Goal: Task Accomplishment & Management: Complete application form

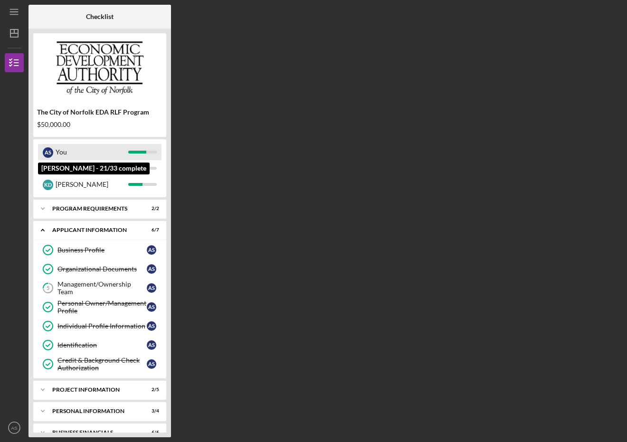
click at [90, 150] on div "You" at bounding box center [92, 152] width 73 height 16
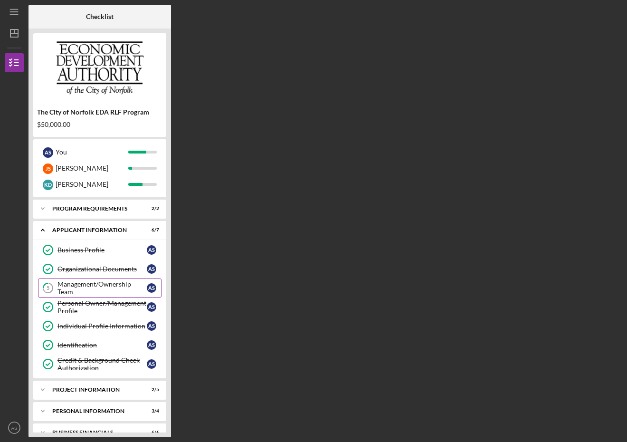
click at [72, 282] on div "Management/Ownership Team" at bounding box center [101, 287] width 89 height 15
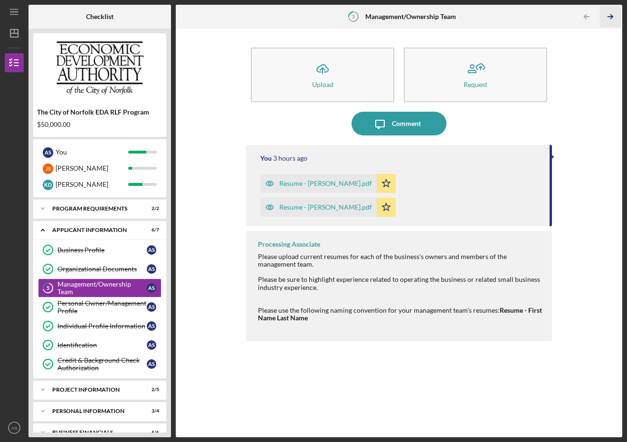
click at [608, 18] on icon "Icon/Table Pagination Arrow" at bounding box center [610, 16] width 21 height 21
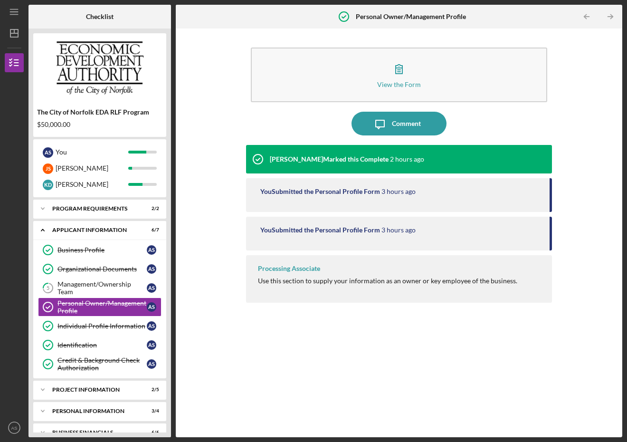
click at [608, 18] on icon "Icon/Table Pagination Arrow" at bounding box center [610, 16] width 21 height 21
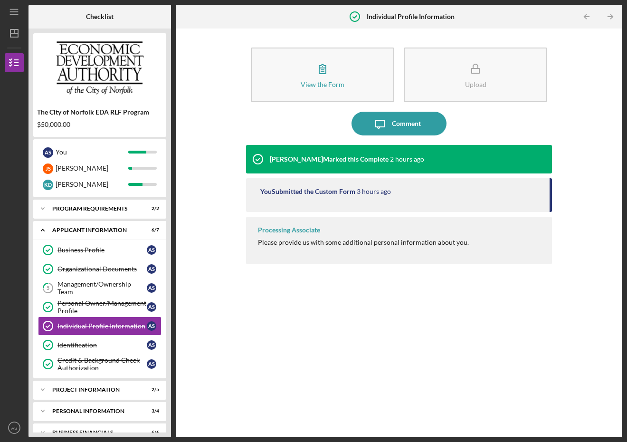
click at [608, 18] on icon "Icon/Table Pagination Arrow" at bounding box center [610, 16] width 21 height 21
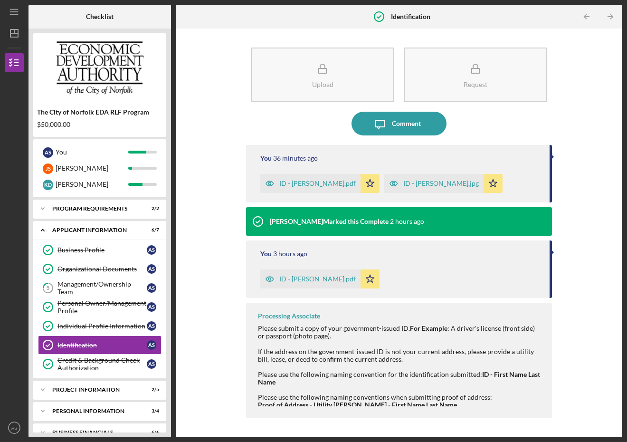
click at [608, 18] on icon "Icon/Table Pagination Arrow" at bounding box center [610, 16] width 21 height 21
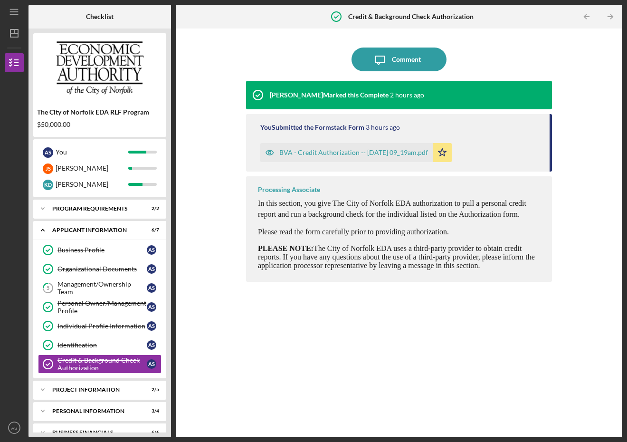
click at [608, 18] on icon "Icon/Table Pagination Arrow" at bounding box center [610, 16] width 21 height 21
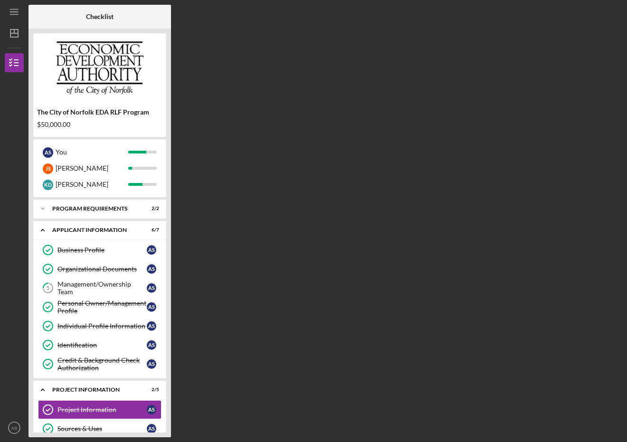
scroll to position [94, 0]
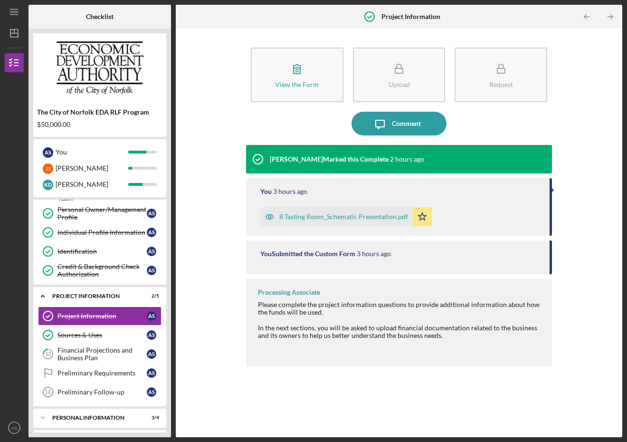
click at [608, 18] on icon "Icon/Table Pagination Arrow" at bounding box center [610, 16] width 21 height 21
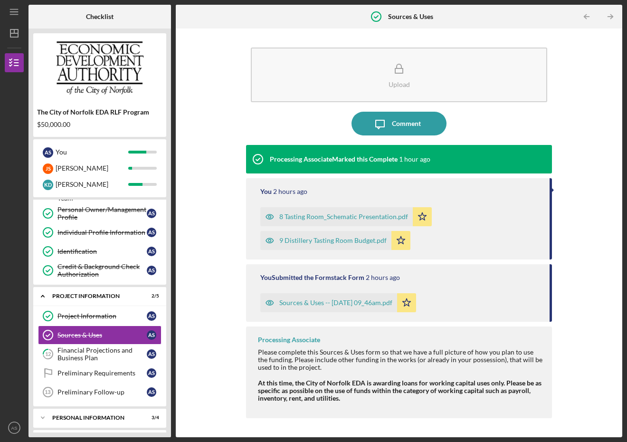
click at [608, 18] on icon "Icon/Table Pagination Arrow" at bounding box center [610, 16] width 21 height 21
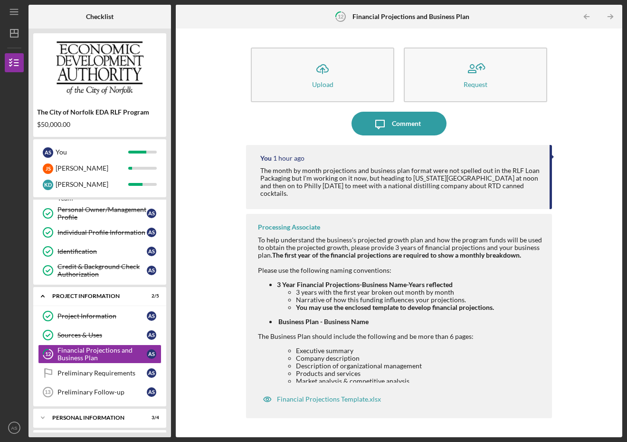
click at [608, 18] on icon "Icon/Table Pagination Arrow" at bounding box center [610, 16] width 21 height 21
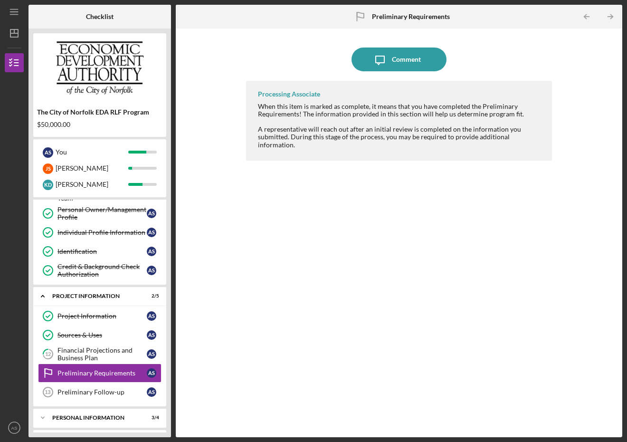
click at [608, 18] on icon "Icon/Table Pagination Arrow" at bounding box center [610, 16] width 21 height 21
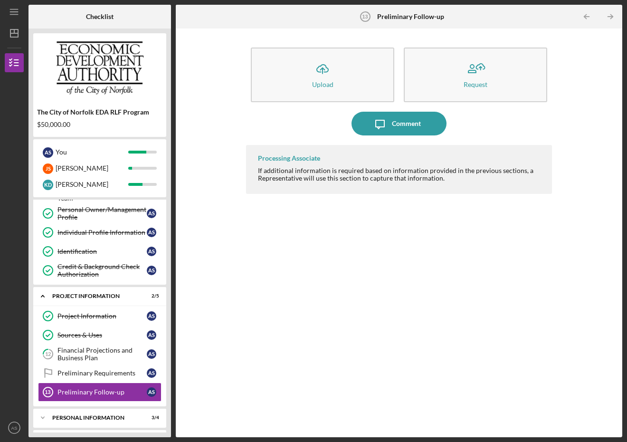
click at [608, 18] on icon "Icon/Table Pagination Arrow" at bounding box center [610, 16] width 21 height 21
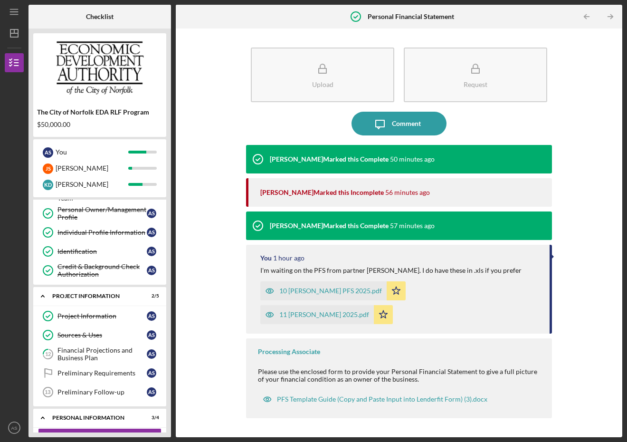
scroll to position [215, 0]
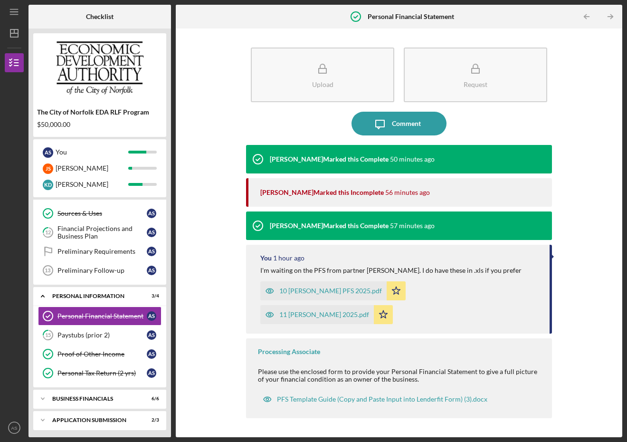
click at [608, 18] on icon "Icon/Table Pagination Arrow" at bounding box center [610, 16] width 21 height 21
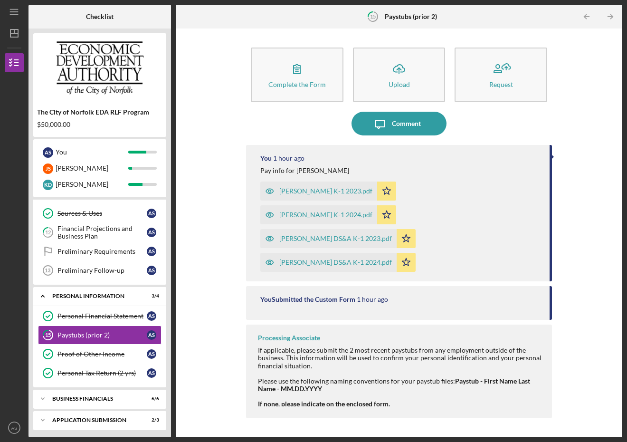
click at [608, 18] on icon "Icon/Table Pagination Arrow" at bounding box center [610, 16] width 21 height 21
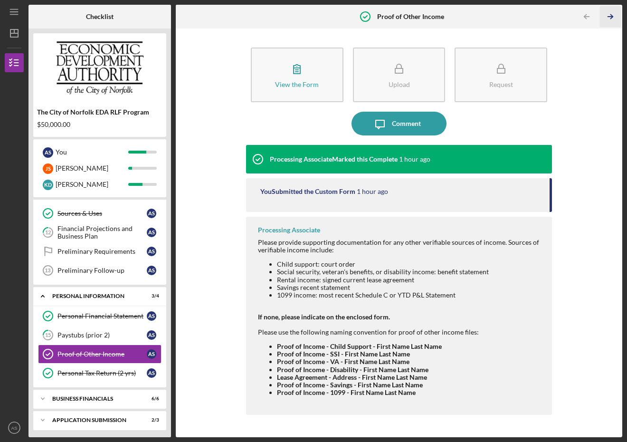
click at [608, 18] on icon "Icon/Table Pagination Arrow" at bounding box center [610, 16] width 21 height 21
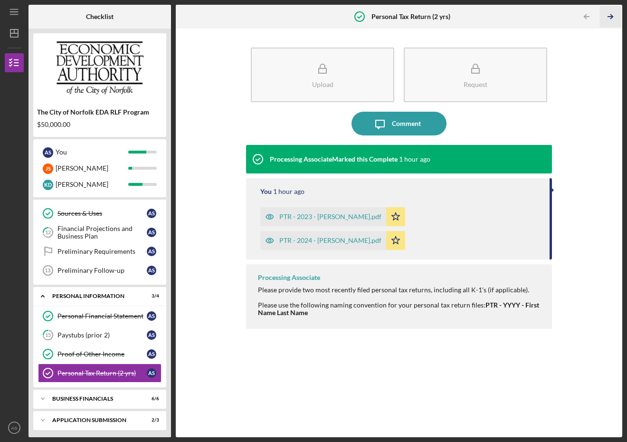
click at [608, 18] on icon "Icon/Table Pagination Arrow" at bounding box center [610, 16] width 21 height 21
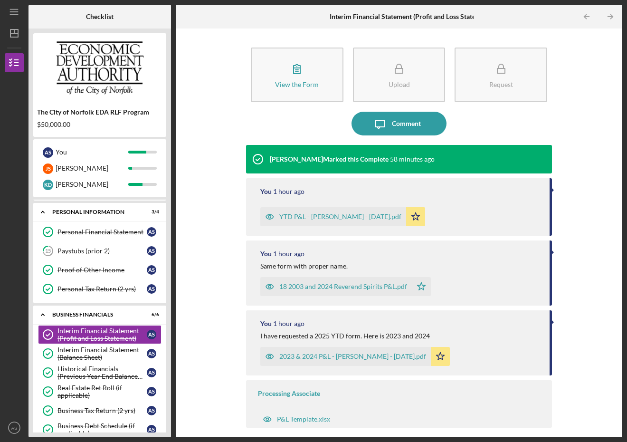
scroll to position [318, 0]
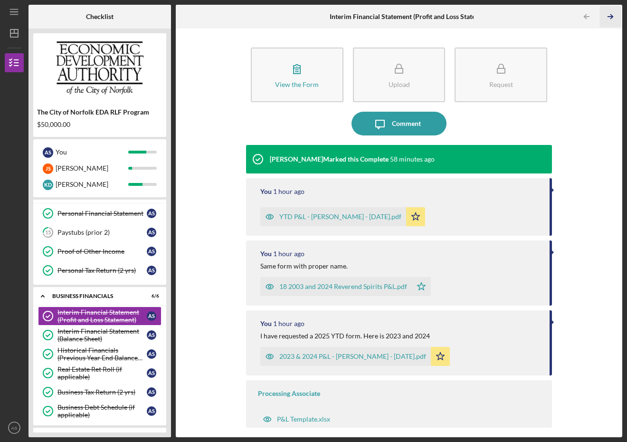
click at [608, 18] on icon "Icon/Table Pagination Arrow" at bounding box center [610, 16] width 21 height 21
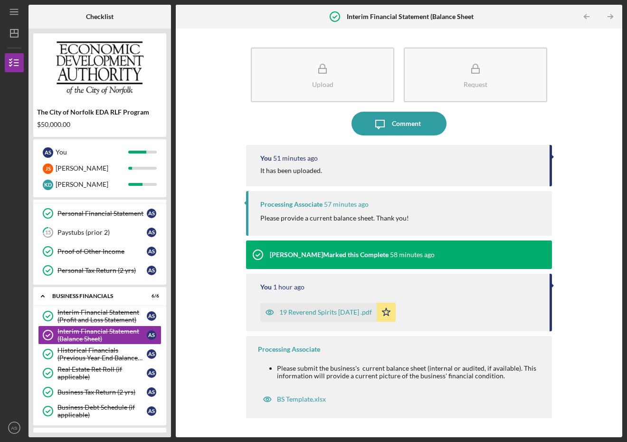
click at [352, 172] on div "It has been uploaded." at bounding box center [400, 171] width 280 height 8
click at [401, 124] on div "Comment" at bounding box center [406, 124] width 29 height 24
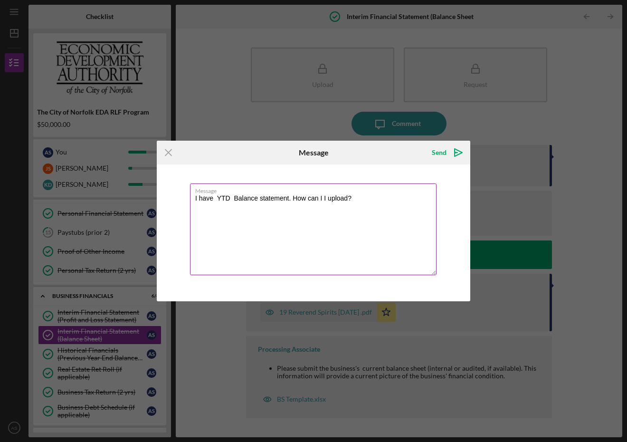
click at [217, 198] on textarea "I have YTD Balance statement. How can I I upload?" at bounding box center [313, 229] width 247 height 92
type textarea "I have YTD Balance statement. How can I I upload?"
click at [439, 155] on div "Send" at bounding box center [439, 152] width 15 height 19
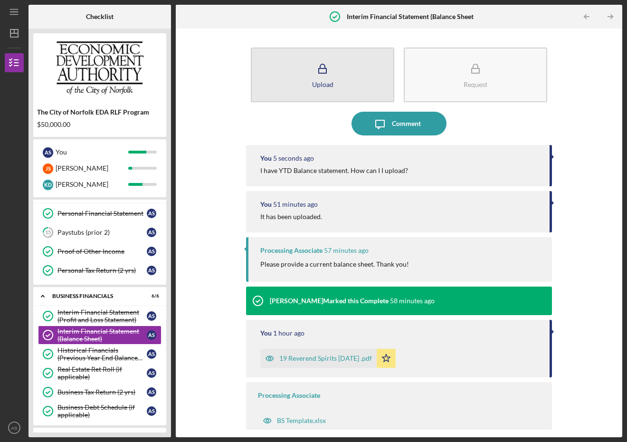
click at [327, 74] on icon "button" at bounding box center [323, 69] width 24 height 24
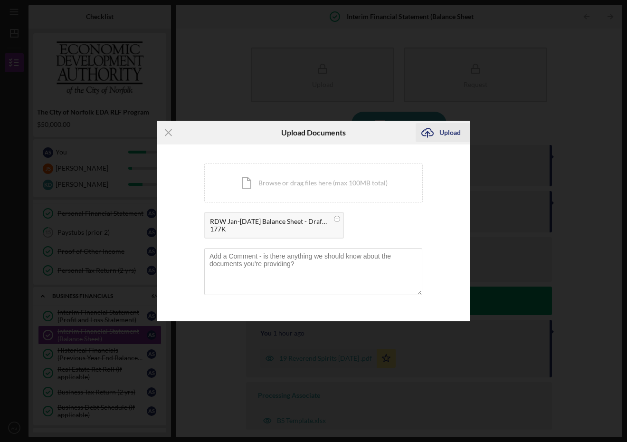
click at [449, 131] on div "Upload" at bounding box center [450, 132] width 21 height 19
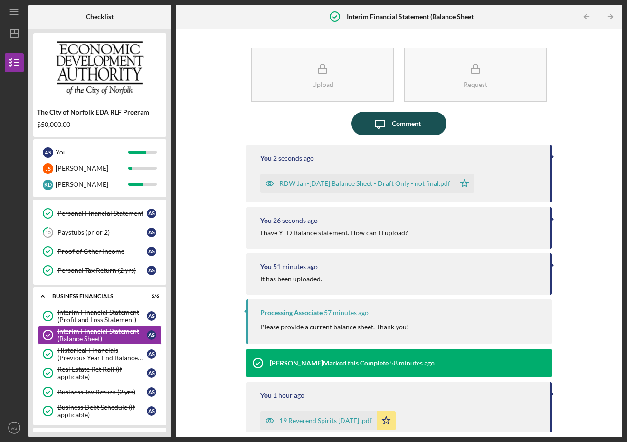
click at [405, 124] on div "Comment" at bounding box center [406, 124] width 29 height 24
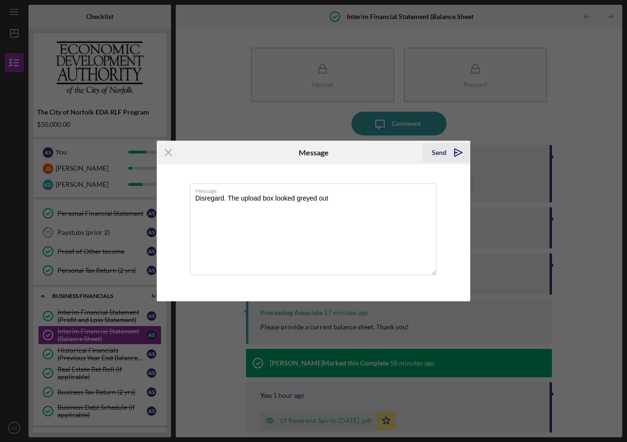
type textarea "Disregard. The upload box looked greyed out"
click at [439, 152] on div "Send" at bounding box center [439, 152] width 15 height 19
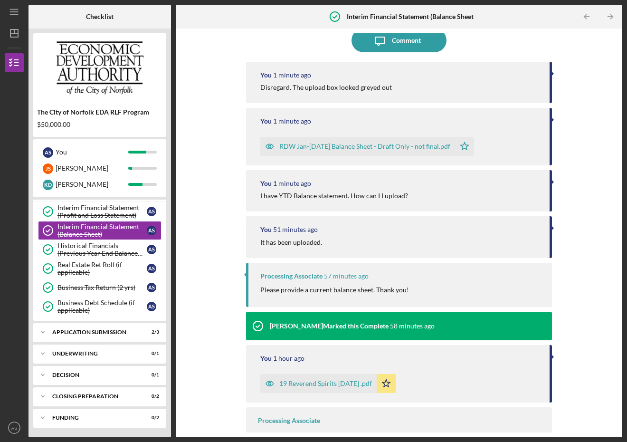
scroll to position [422, 0]
click at [605, 20] on icon "Icon/Table Pagination Arrow" at bounding box center [610, 16] width 21 height 21
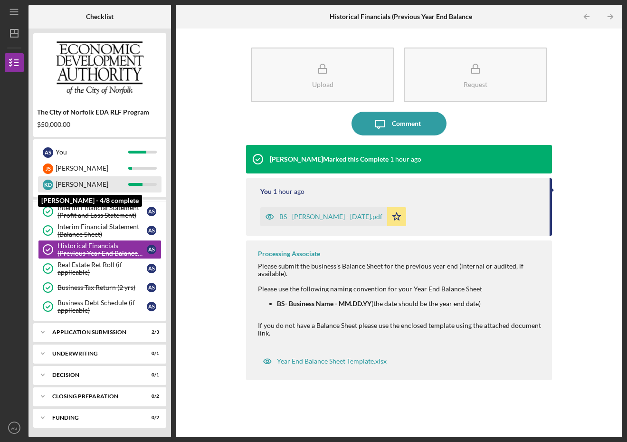
click at [63, 181] on div "[PERSON_NAME]" at bounding box center [92, 184] width 73 height 16
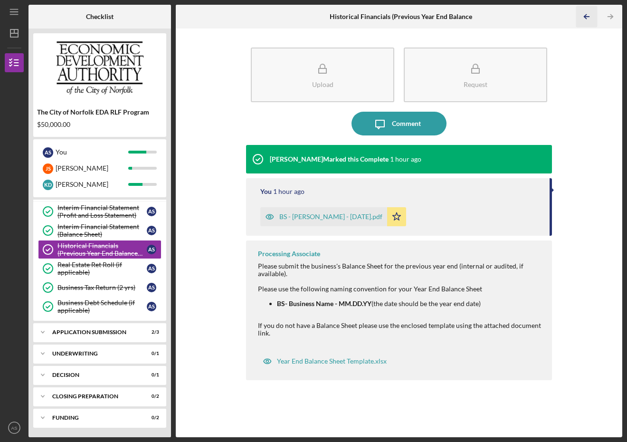
click at [586, 16] on icon "Icon/Table Pagination Arrow" at bounding box center [586, 16] width 21 height 21
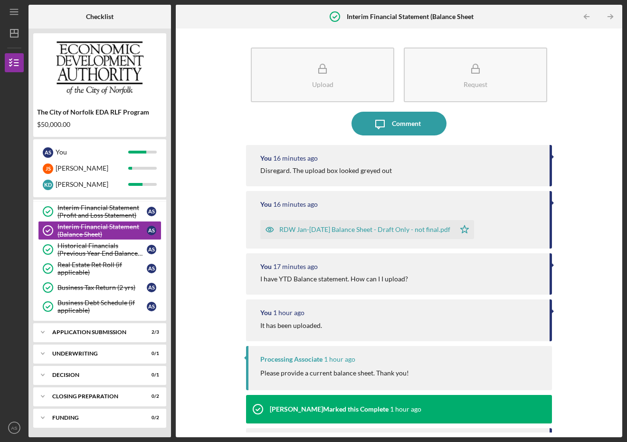
click at [586, 16] on icon "Icon/Table Pagination Arrow" at bounding box center [586, 16] width 21 height 21
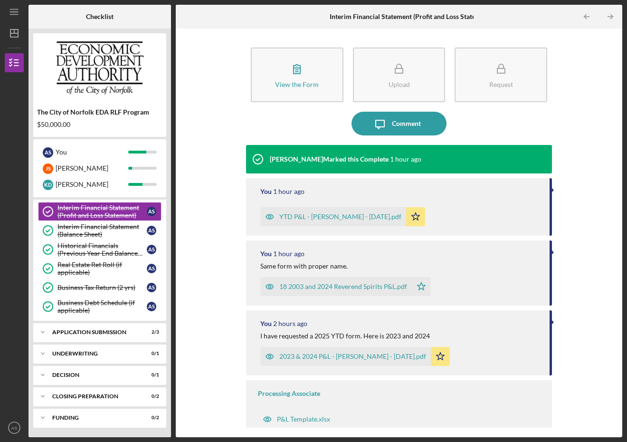
click at [586, 16] on icon "Icon/Table Pagination Arrow" at bounding box center [586, 16] width 21 height 21
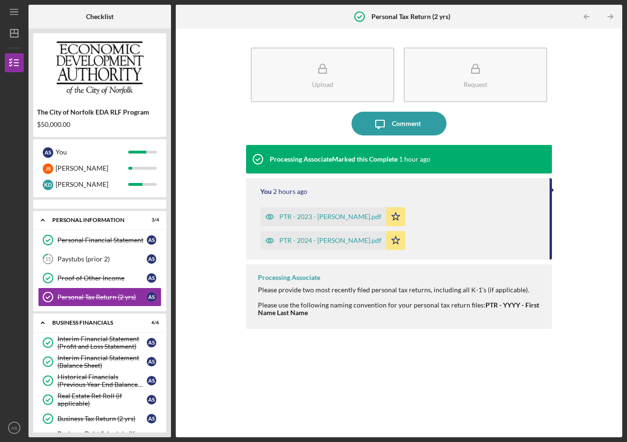
scroll to position [272, 0]
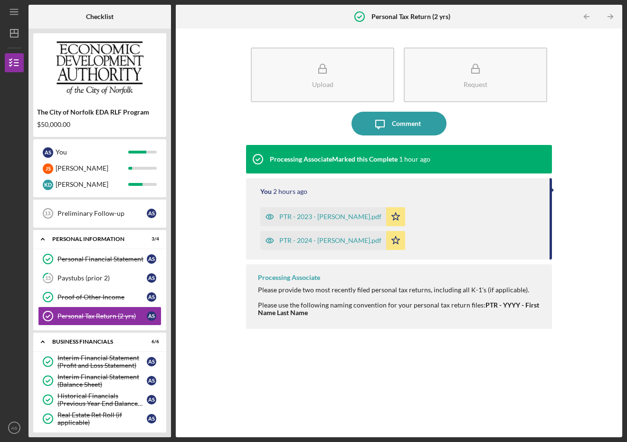
click at [343, 217] on div "PTR - 2023 - [PERSON_NAME].pdf" at bounding box center [330, 217] width 102 height 8
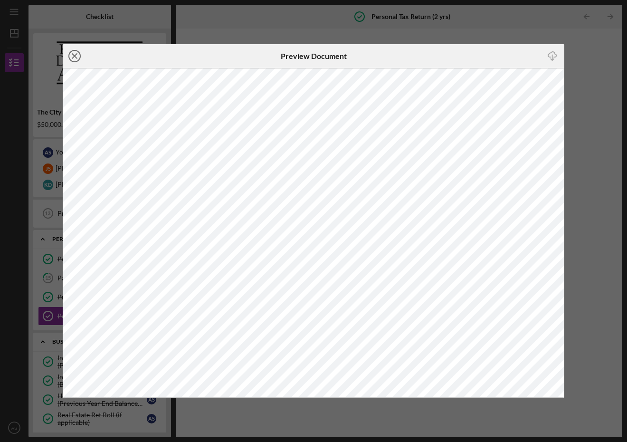
click at [70, 57] on icon "Icon/Close" at bounding box center [75, 56] width 24 height 24
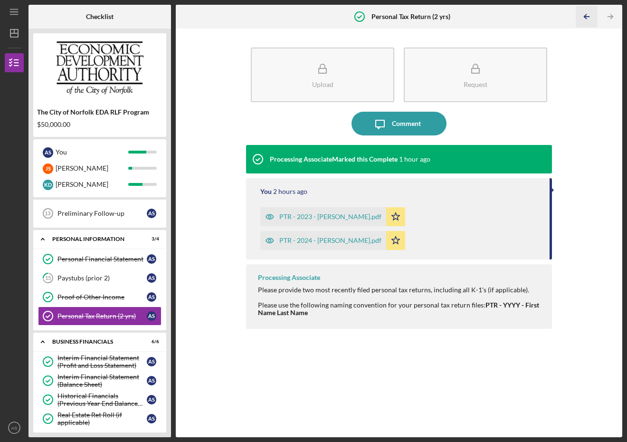
click at [589, 15] on icon "Icon/Table Pagination Arrow" at bounding box center [586, 16] width 21 height 21
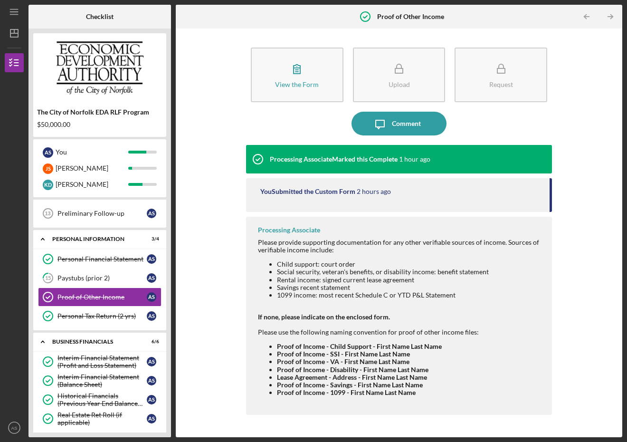
click at [589, 15] on icon "Icon/Table Pagination Arrow" at bounding box center [586, 16] width 21 height 21
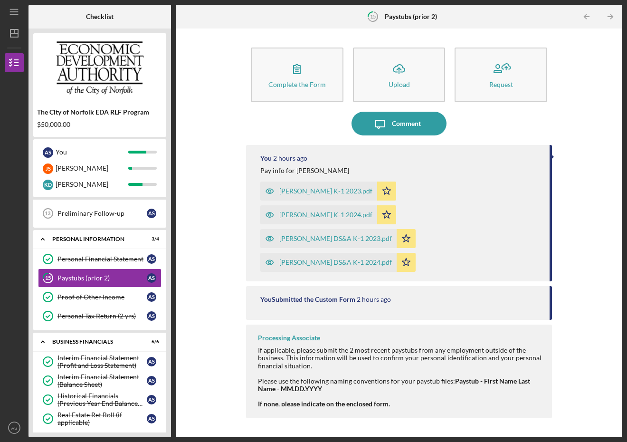
click at [589, 15] on icon "Icon/Table Pagination Arrow" at bounding box center [586, 16] width 21 height 21
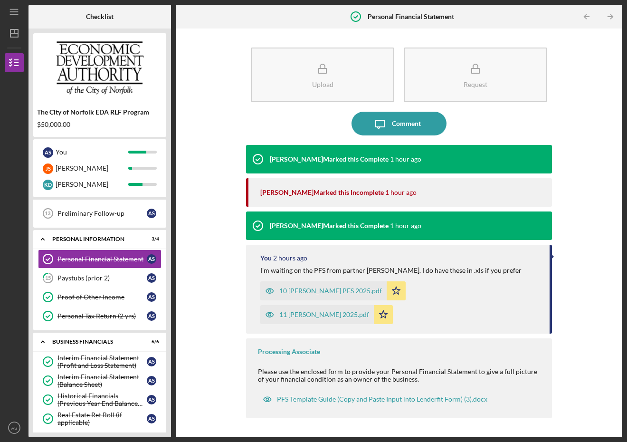
click at [589, 15] on icon "Icon/Table Pagination Arrow" at bounding box center [586, 16] width 21 height 21
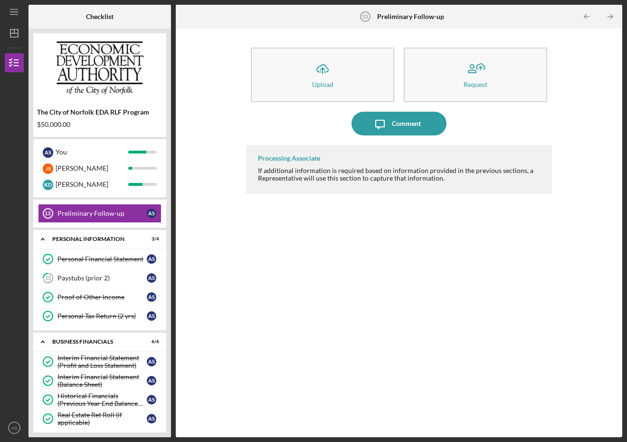
click at [589, 15] on icon "Icon/Table Pagination Arrow" at bounding box center [586, 16] width 21 height 21
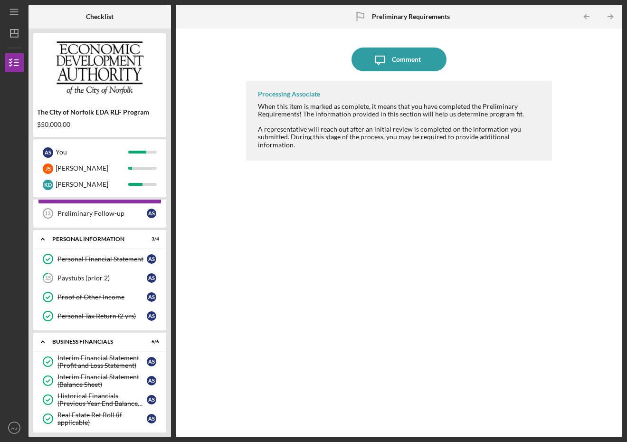
click at [589, 15] on icon "Icon/Table Pagination Arrow" at bounding box center [586, 16] width 21 height 21
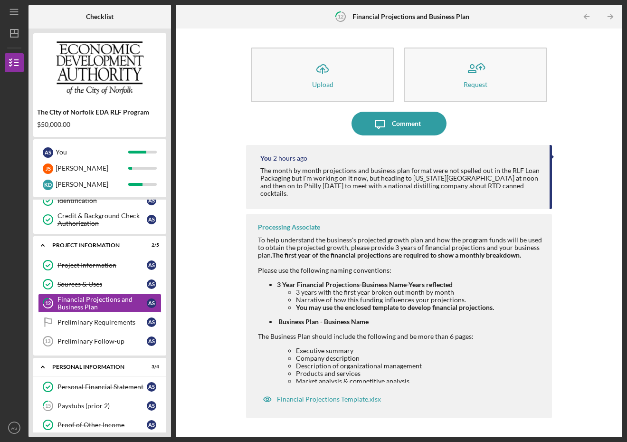
scroll to position [132, 0]
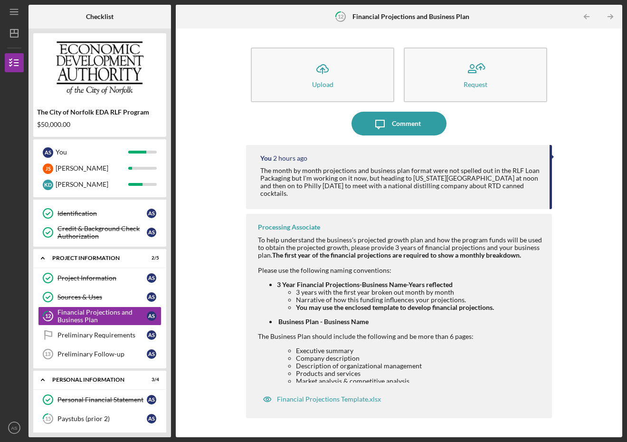
click at [589, 15] on icon "Icon/Table Pagination Arrow" at bounding box center [586, 16] width 21 height 21
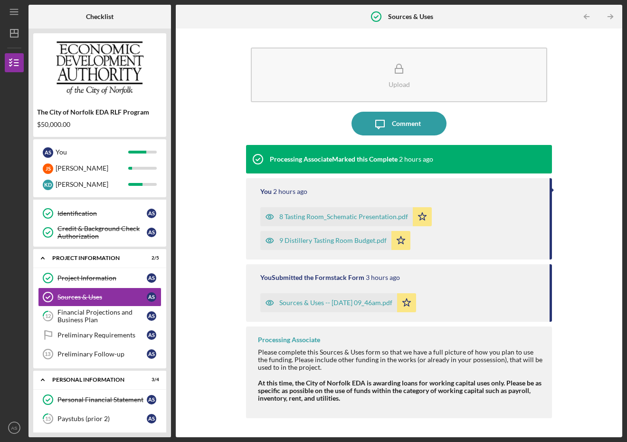
click at [589, 15] on icon "Icon/Table Pagination Arrow" at bounding box center [586, 16] width 21 height 21
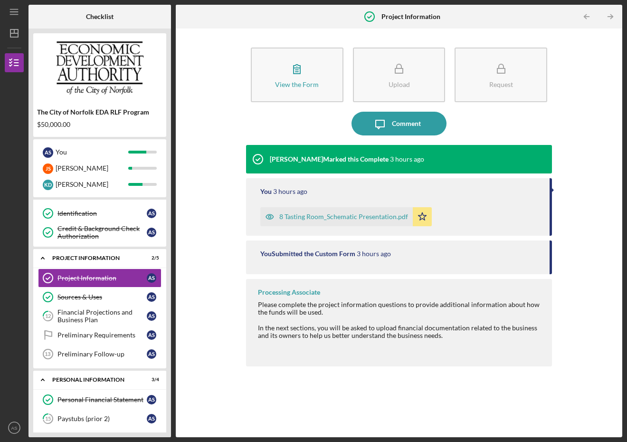
click at [589, 15] on icon "Icon/Table Pagination Arrow" at bounding box center [586, 16] width 21 height 21
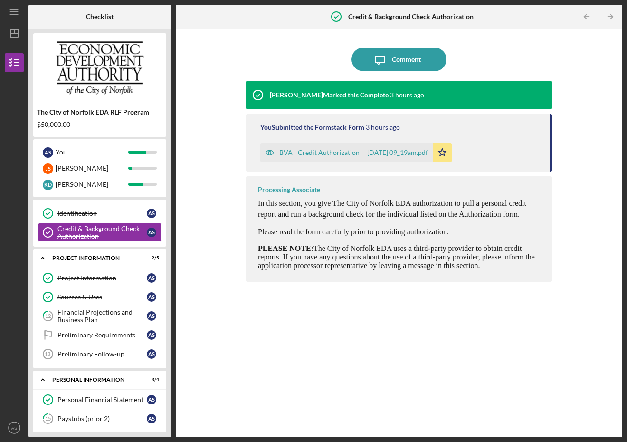
click at [589, 15] on icon "Icon/Table Pagination Arrow" at bounding box center [586, 16] width 21 height 21
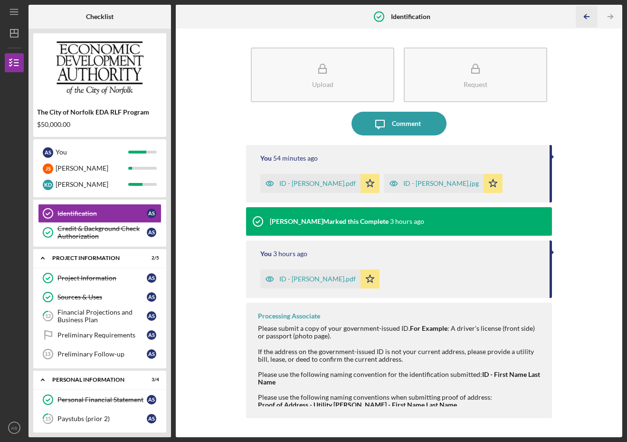
click at [590, 20] on icon "Icon/Table Pagination Arrow" at bounding box center [586, 16] width 21 height 21
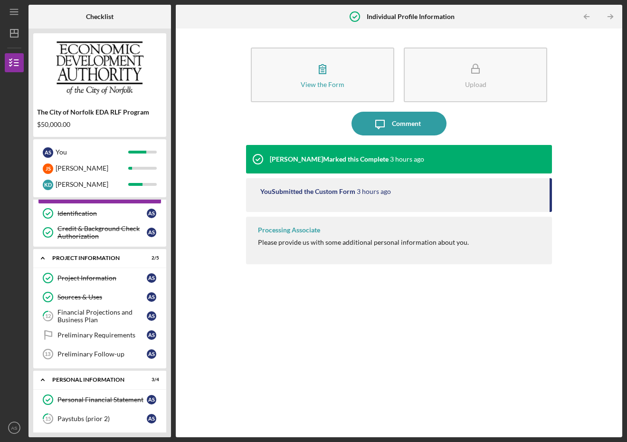
click at [574, 21] on div "Icon/Table Pagination Arrow Icon/Table Pagination Arrow" at bounding box center [548, 17] width 149 height 24
click at [585, 15] on icon "Icon/Table Pagination Arrow" at bounding box center [586, 16] width 21 height 21
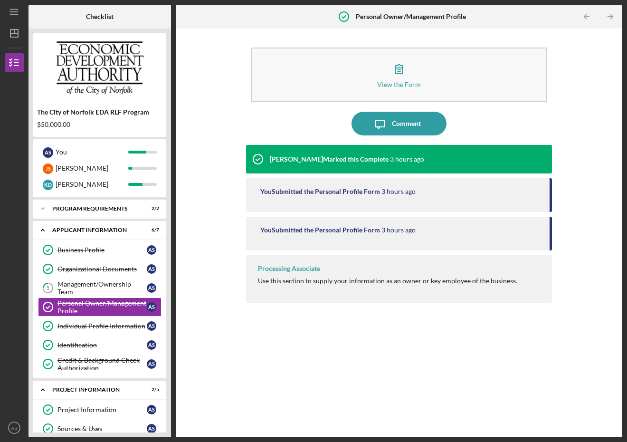
click at [585, 15] on icon "Icon/Table Pagination Arrow" at bounding box center [586, 16] width 21 height 21
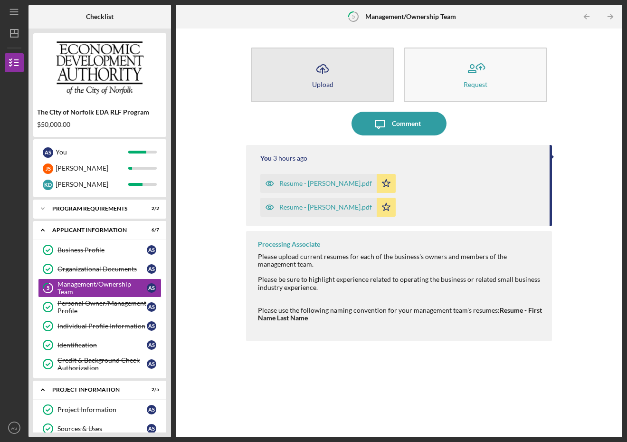
click at [325, 74] on icon "Icon/Upload" at bounding box center [323, 69] width 24 height 24
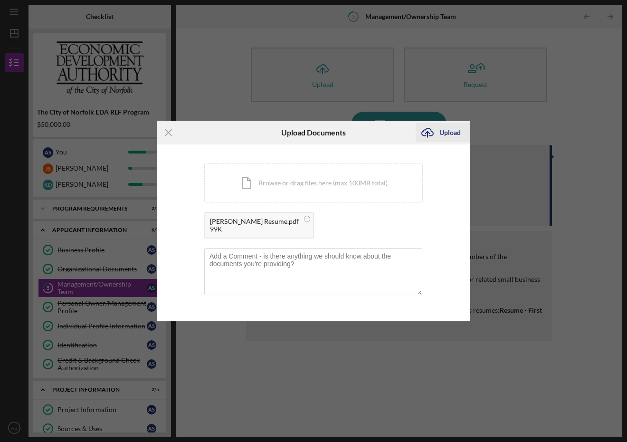
click at [447, 133] on div "Upload" at bounding box center [450, 132] width 21 height 19
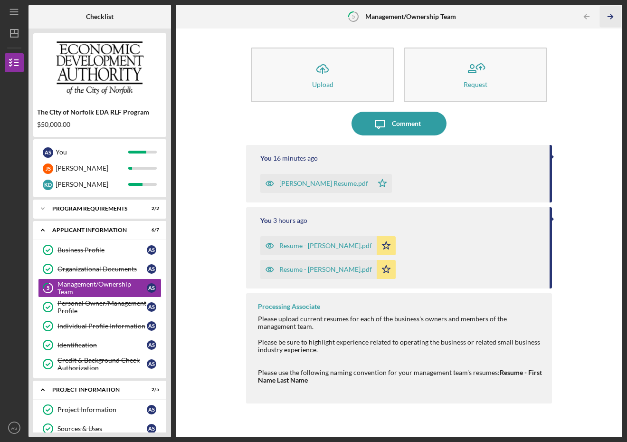
click at [612, 20] on icon "Icon/Table Pagination Arrow" at bounding box center [610, 16] width 21 height 21
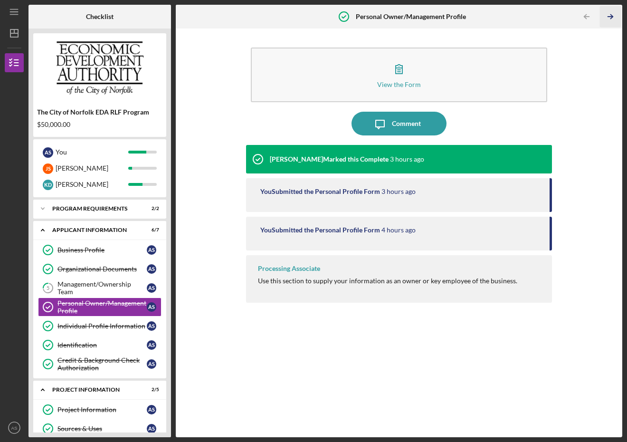
click at [612, 14] on icon "Icon/Table Pagination Arrow" at bounding box center [610, 16] width 21 height 21
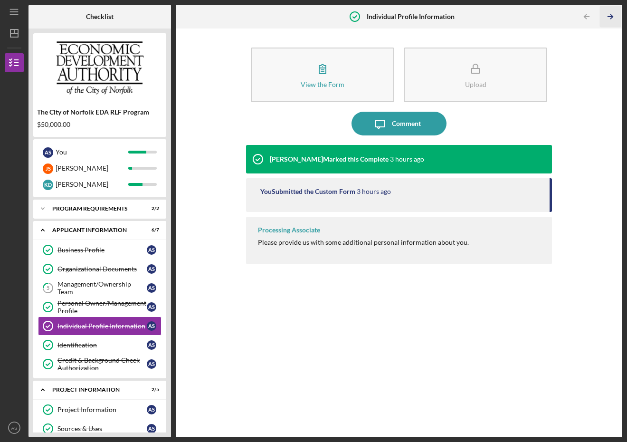
click at [612, 15] on polyline "button" at bounding box center [612, 17] width 2 height 4
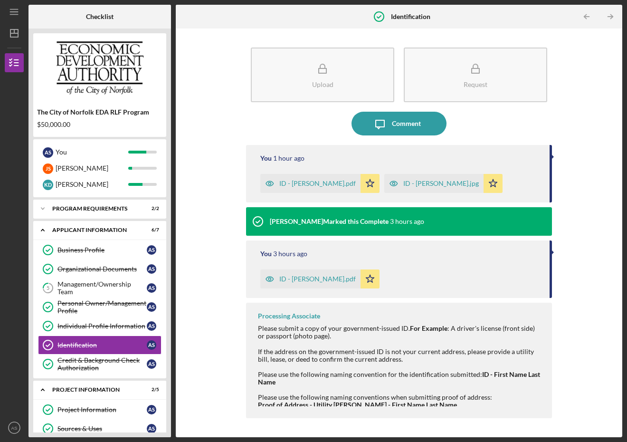
click at [612, 15] on polyline "button" at bounding box center [612, 17] width 2 height 4
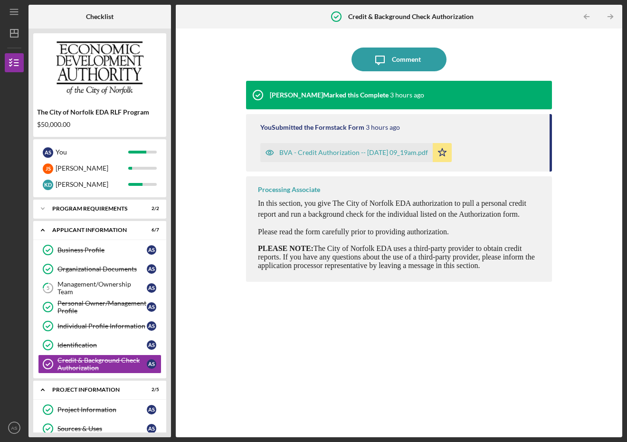
click at [612, 15] on polyline "button" at bounding box center [612, 17] width 2 height 4
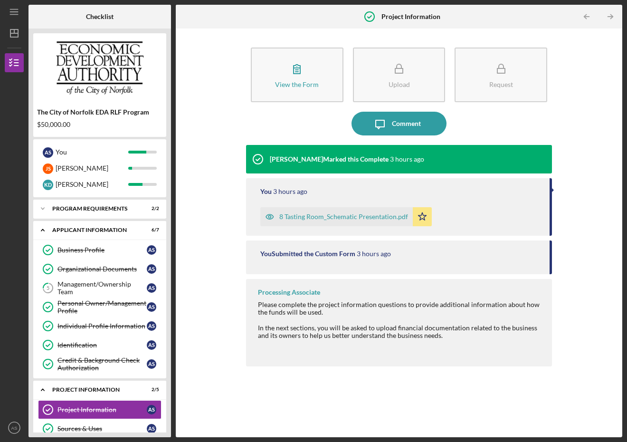
click at [612, 15] on polyline "button" at bounding box center [612, 17] width 2 height 4
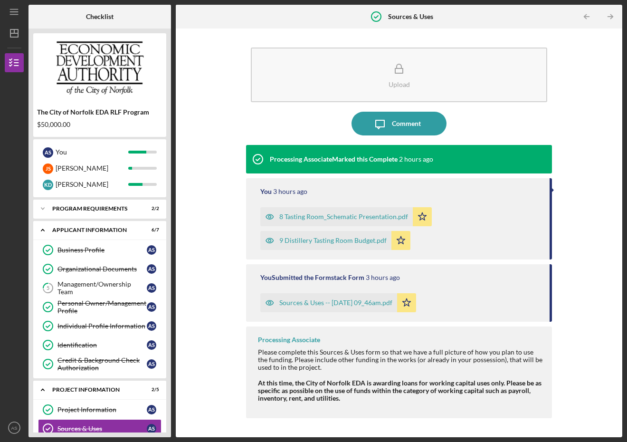
click at [612, 15] on polyline "button" at bounding box center [612, 17] width 2 height 4
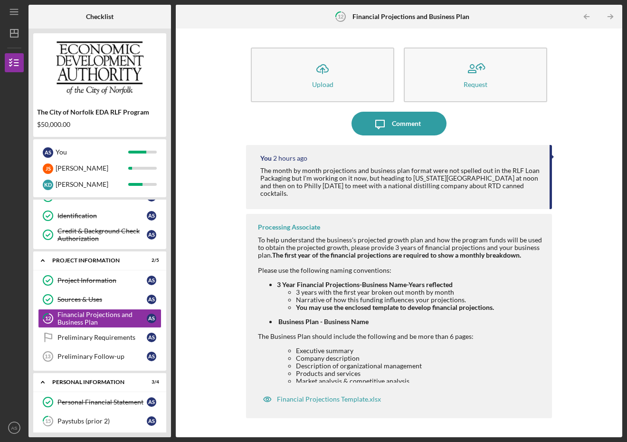
scroll to position [132, 0]
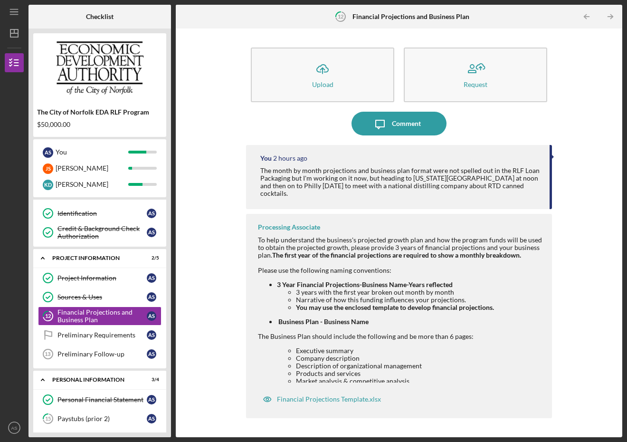
click at [612, 15] on polyline "button" at bounding box center [612, 17] width 2 height 4
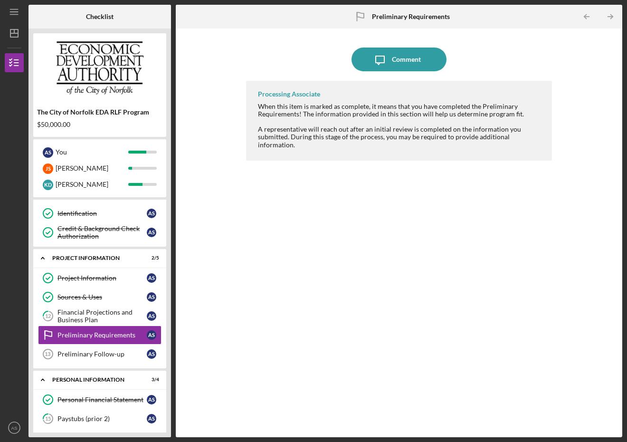
click at [612, 15] on polyline "button" at bounding box center [612, 17] width 2 height 4
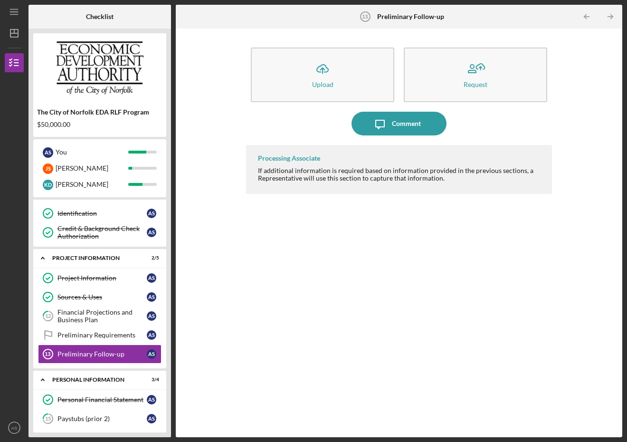
click at [612, 15] on polyline "button" at bounding box center [612, 17] width 2 height 4
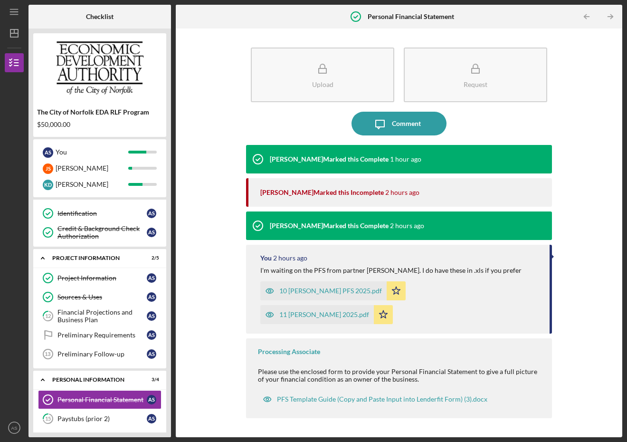
click at [612, 15] on polyline "button" at bounding box center [612, 17] width 2 height 4
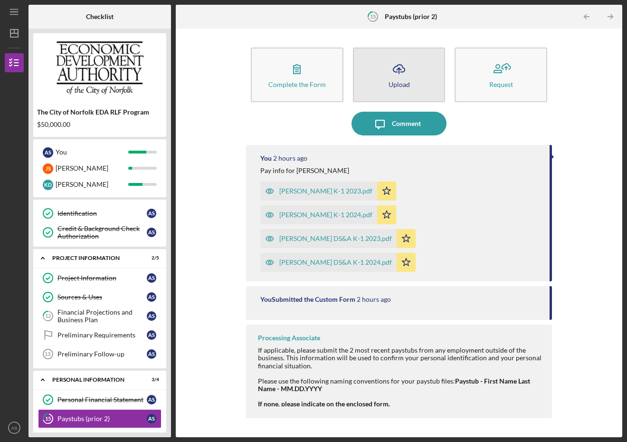
click at [401, 71] on icon "Icon/Upload" at bounding box center [399, 69] width 24 height 24
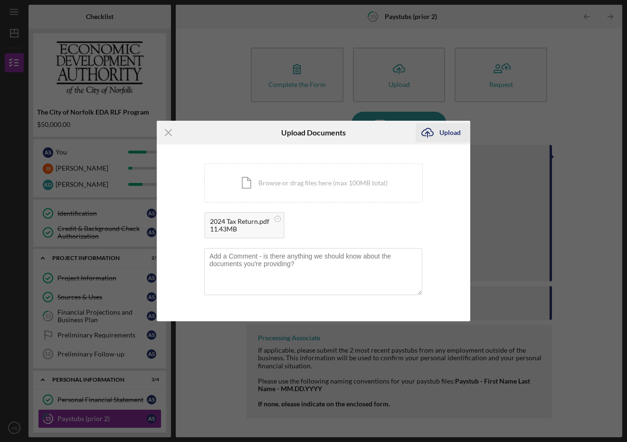
click at [447, 130] on div "Upload" at bounding box center [450, 132] width 21 height 19
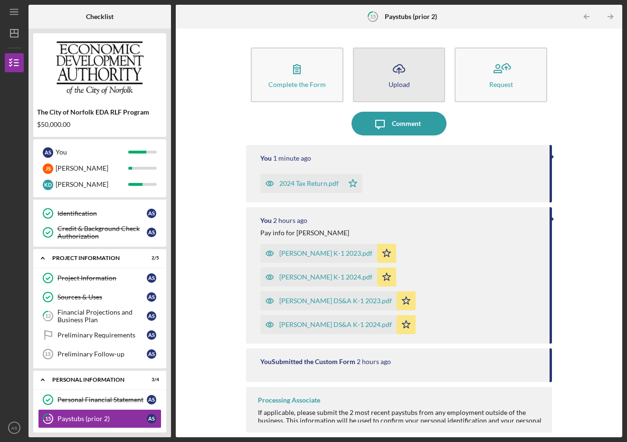
click at [377, 82] on button "Icon/Upload Upload" at bounding box center [399, 75] width 93 height 55
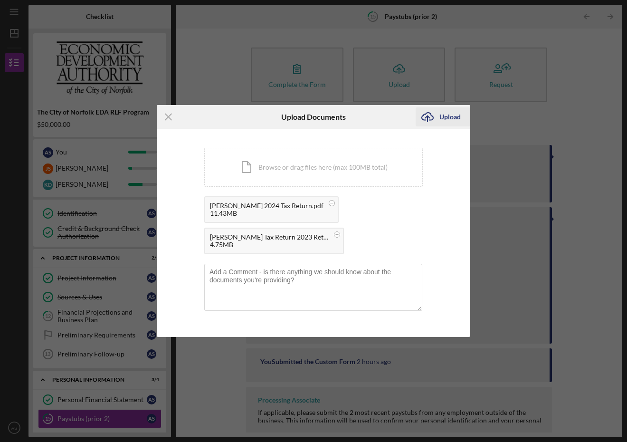
click at [451, 117] on div "Upload" at bounding box center [450, 116] width 21 height 19
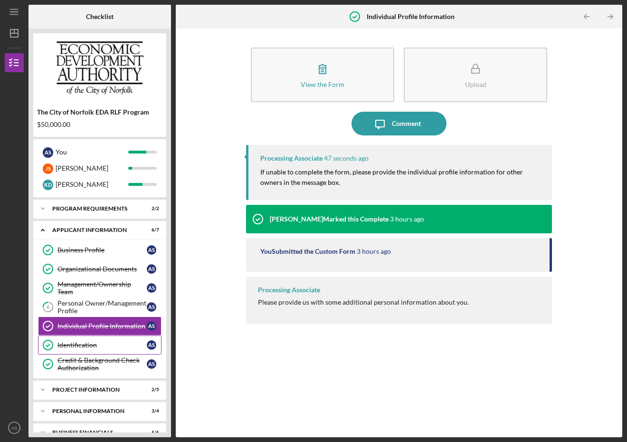
click at [105, 345] on div "Identification" at bounding box center [101, 345] width 89 height 8
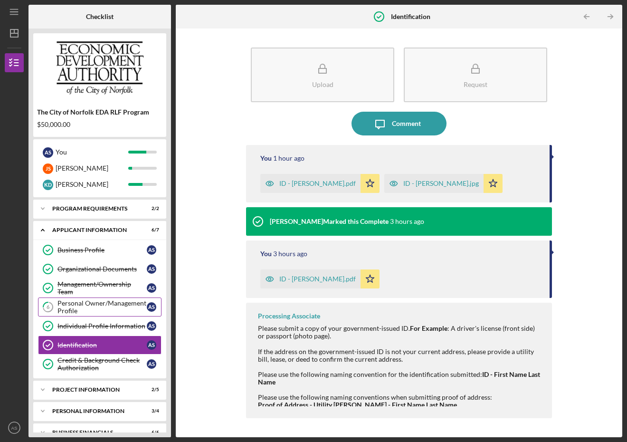
click at [110, 311] on div "Personal Owner/Management Profile" at bounding box center [101, 306] width 89 height 15
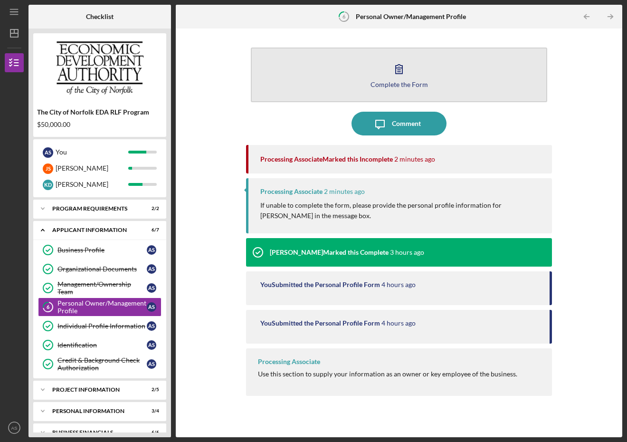
click at [412, 82] on div "Complete the Form" at bounding box center [399, 84] width 57 height 7
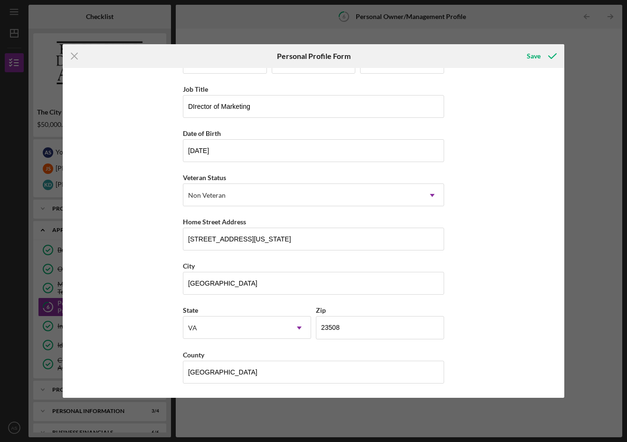
scroll to position [34, 0]
click at [74, 57] on line at bounding box center [74, 56] width 6 height 6
